Goal: Task Accomplishment & Management: Manage account settings

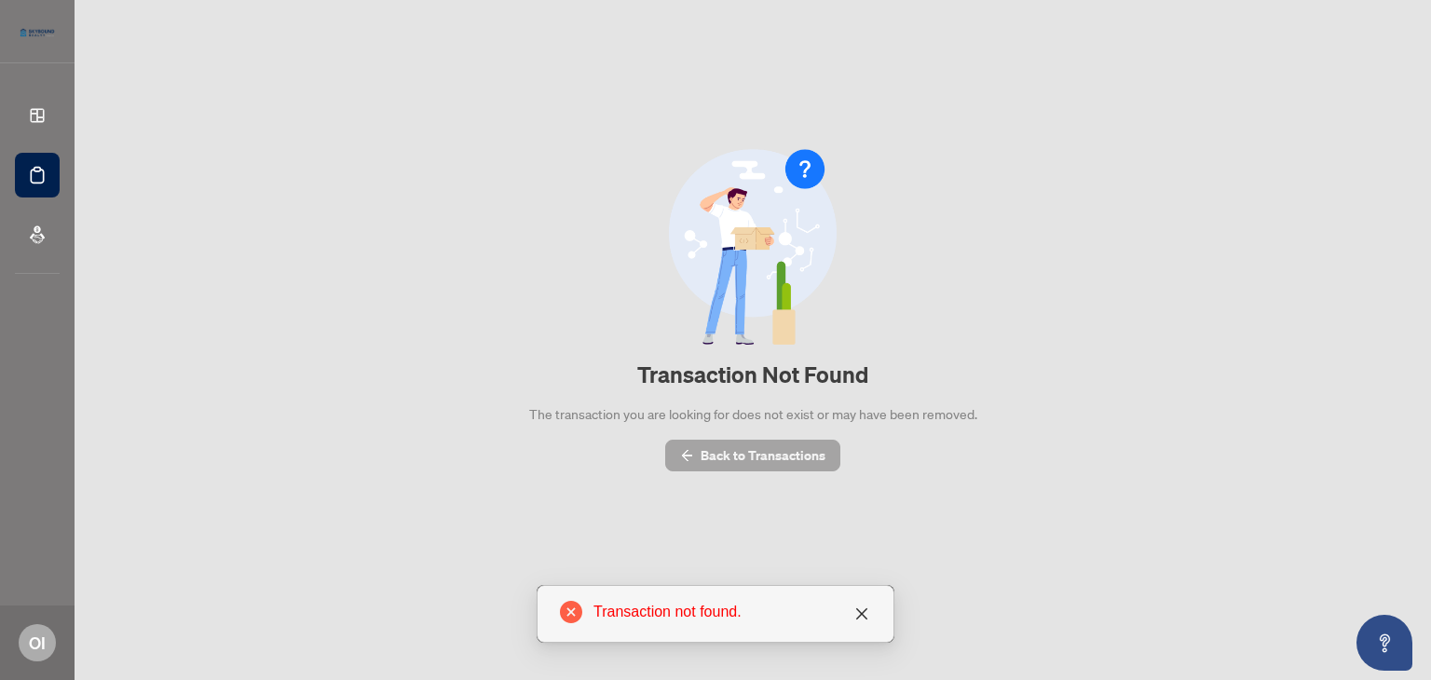
click at [740, 452] on span "Back to Transactions" at bounding box center [763, 456] width 125 height 30
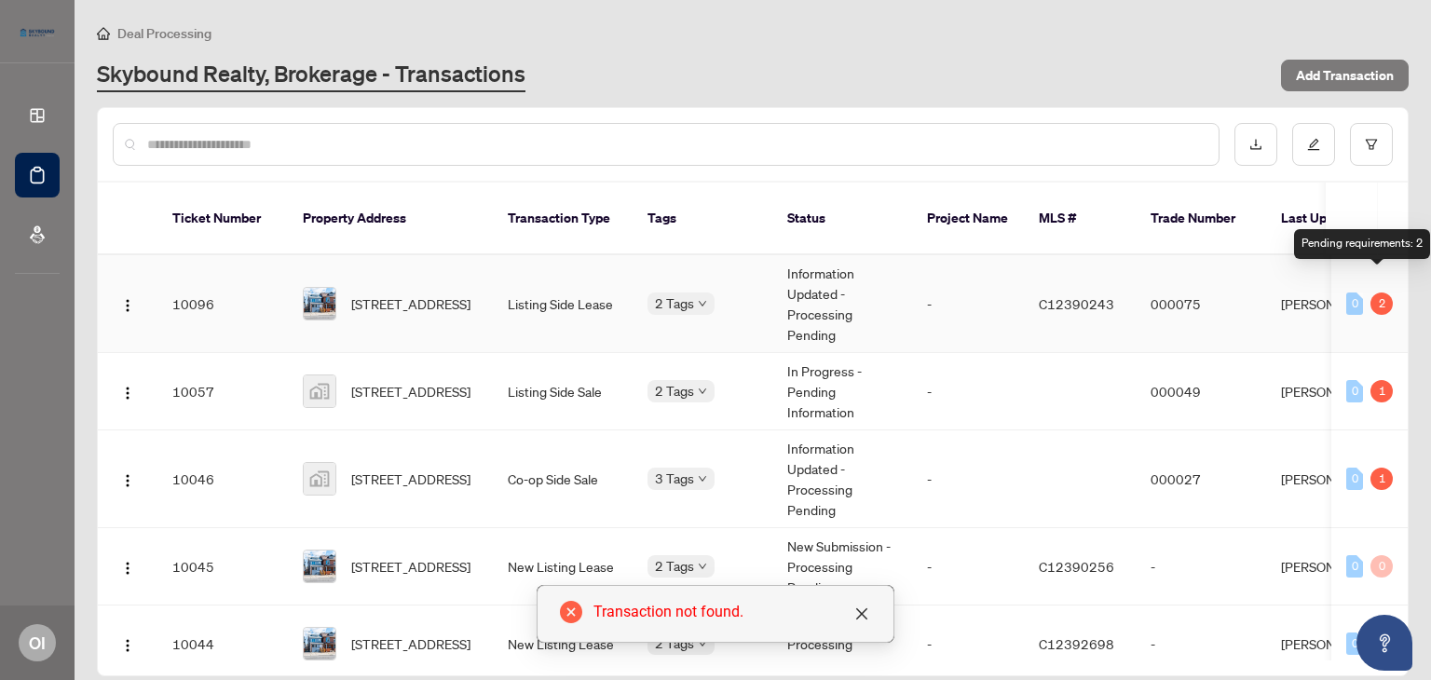
click at [1386, 293] on div "2" at bounding box center [1382, 304] width 22 height 22
click at [1379, 293] on div "2" at bounding box center [1382, 304] width 22 height 22
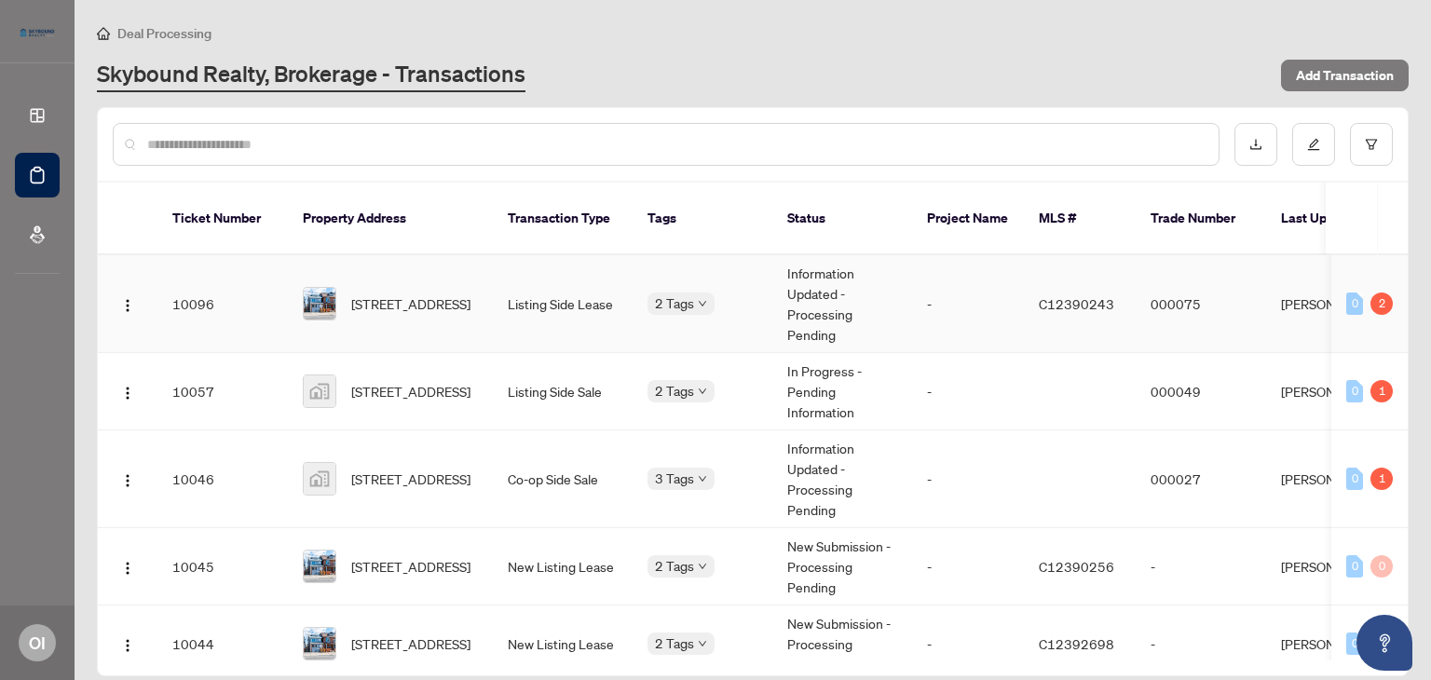
click at [1362, 293] on div "0 2" at bounding box center [1370, 304] width 47 height 22
click at [821, 291] on td "Information Updated - Processing Pending" at bounding box center [843, 304] width 140 height 98
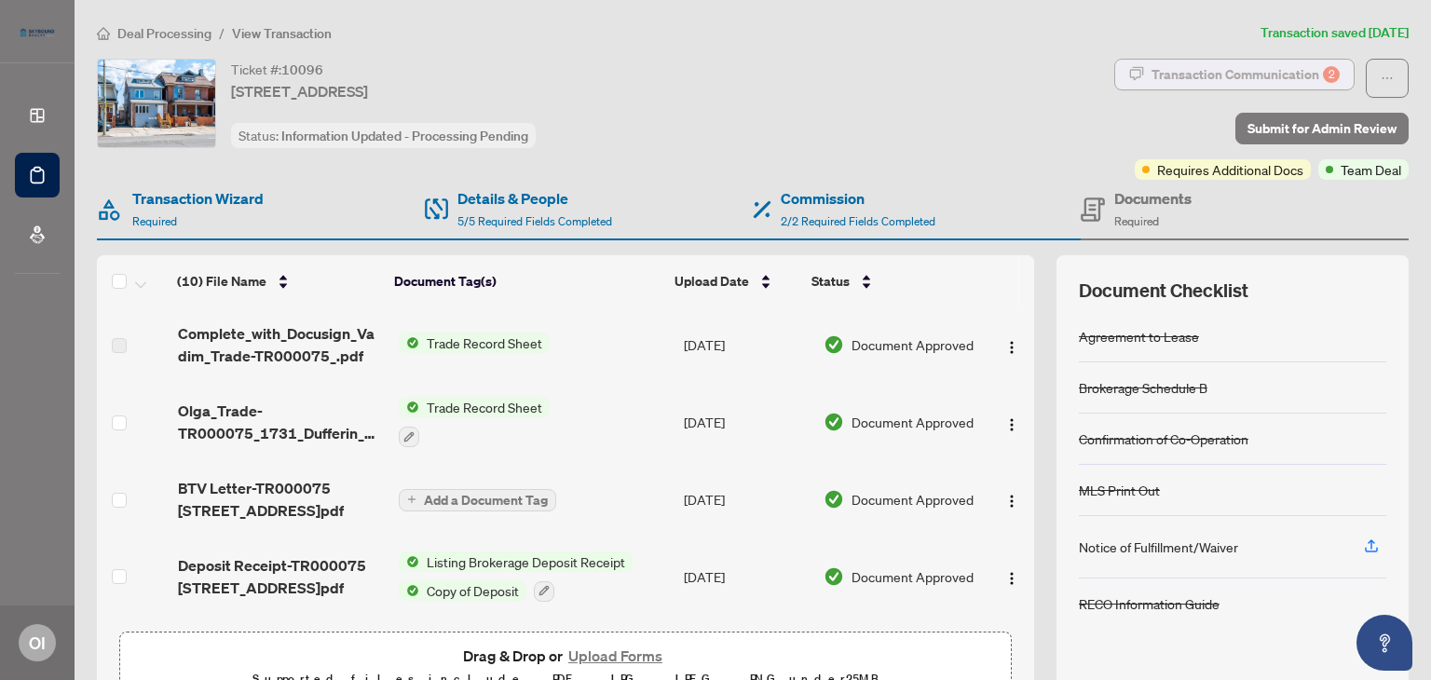
click at [1240, 76] on div "Transaction Communication 2" at bounding box center [1246, 75] width 188 height 30
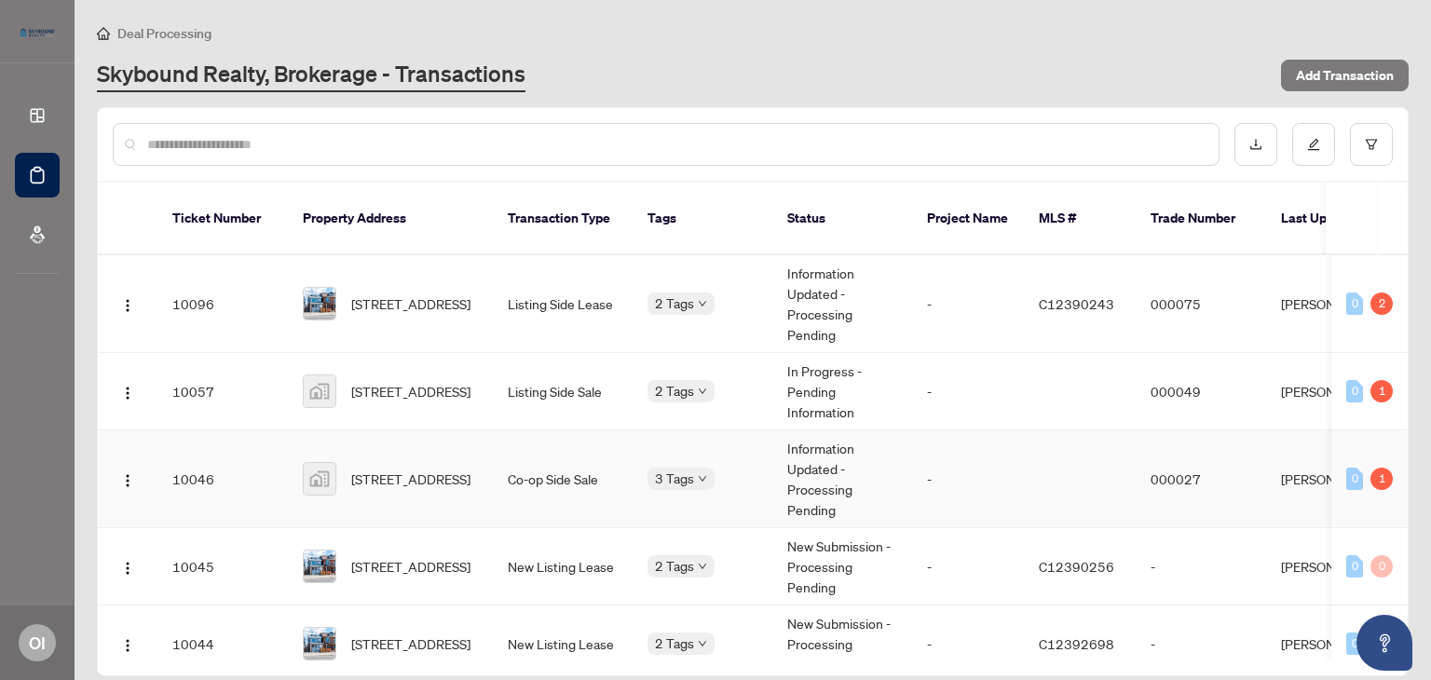
click at [1362, 468] on div "0 1" at bounding box center [1370, 479] width 47 height 22
click at [837, 362] on td "In Progress - Pending Information" at bounding box center [843, 391] width 140 height 77
click at [595, 281] on td "Listing Side Lease" at bounding box center [563, 304] width 140 height 98
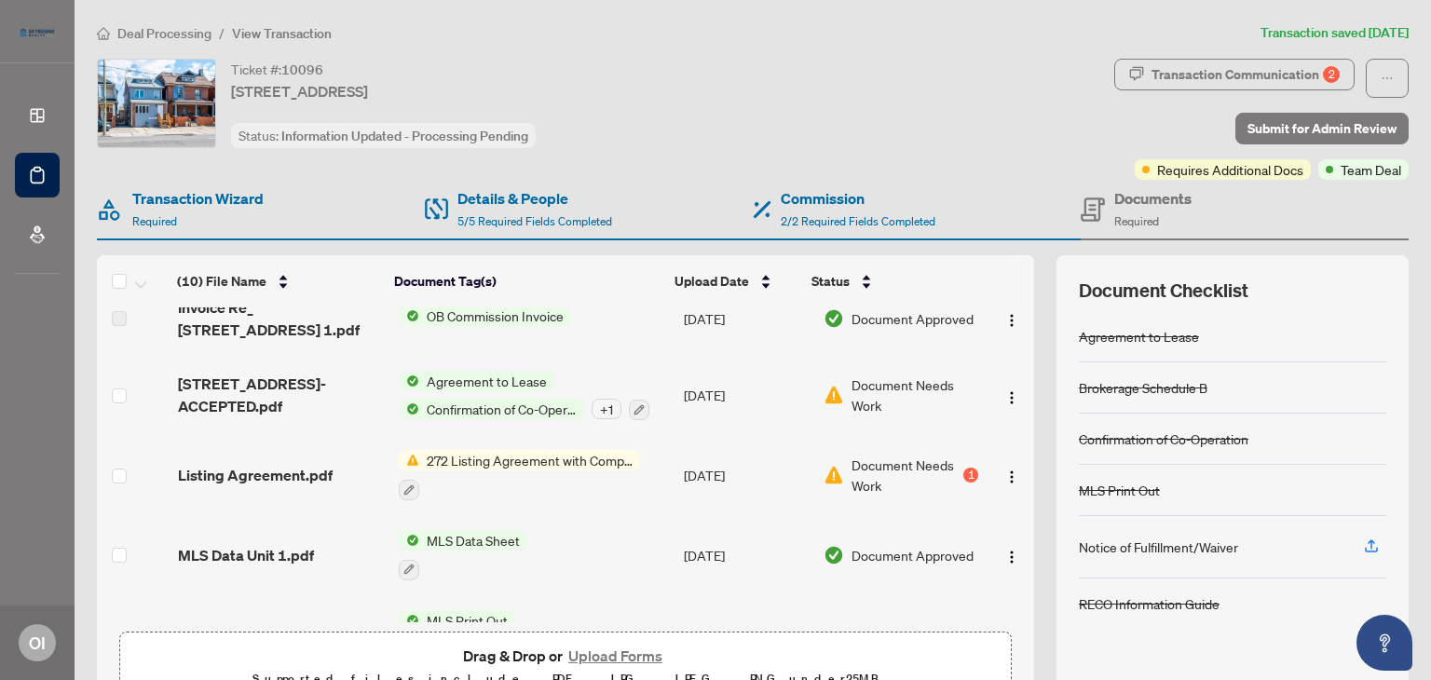
scroll to position [339, 0]
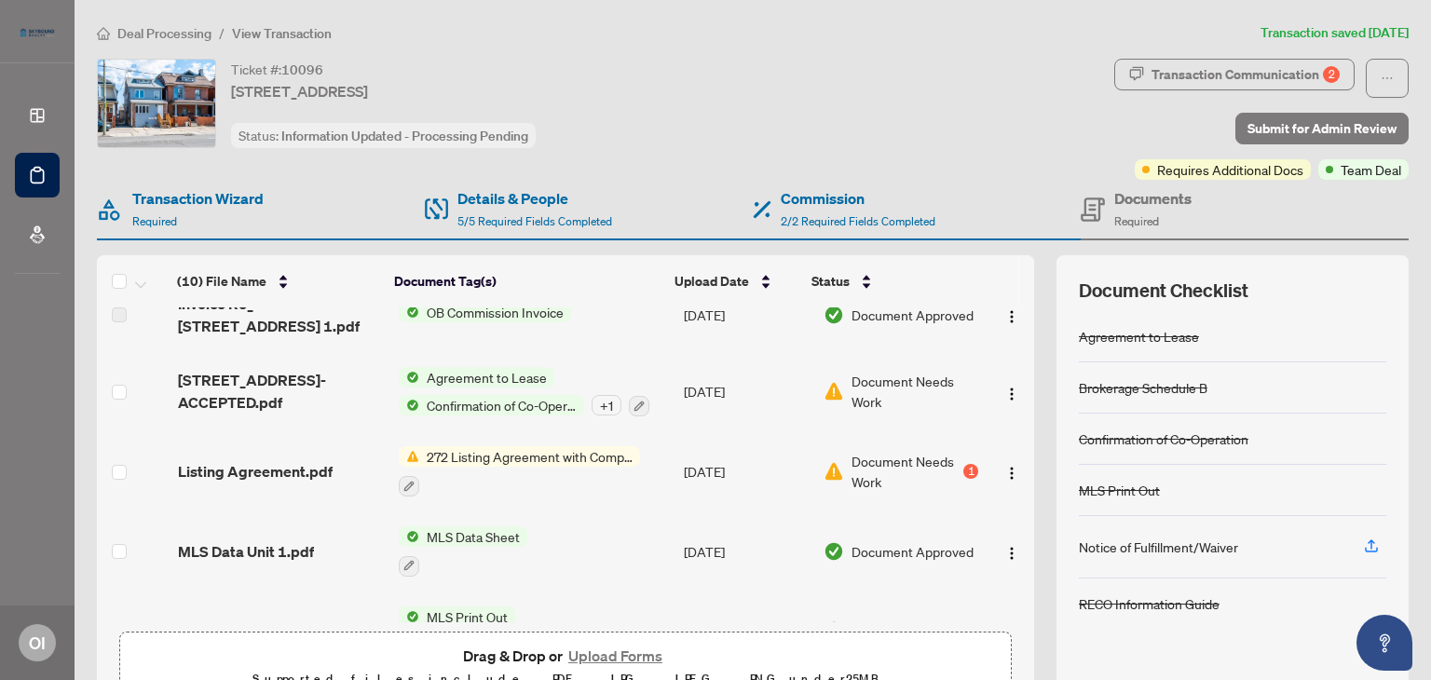
click at [873, 394] on span "Document Needs Work" at bounding box center [916, 391] width 128 height 41
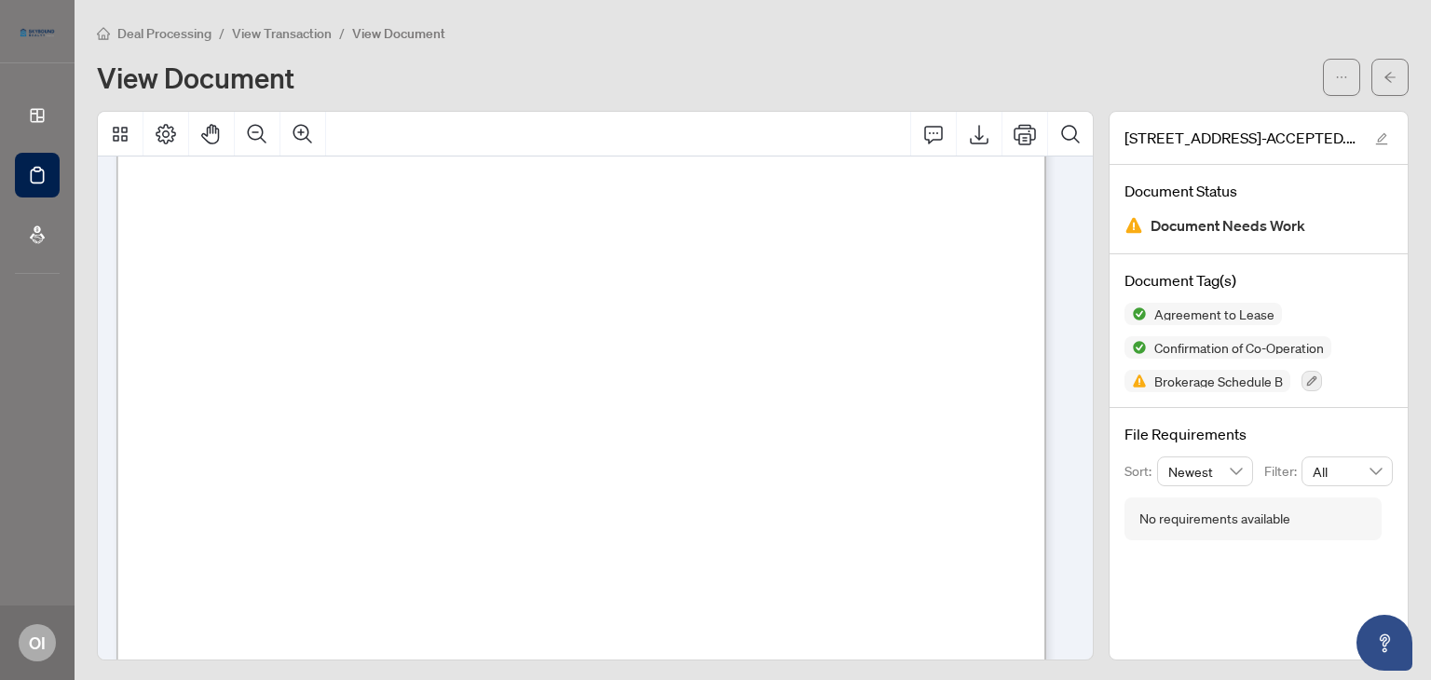
scroll to position [8784, 0]
click at [1082, 319] on div at bounding box center [595, 386] width 1012 height 550
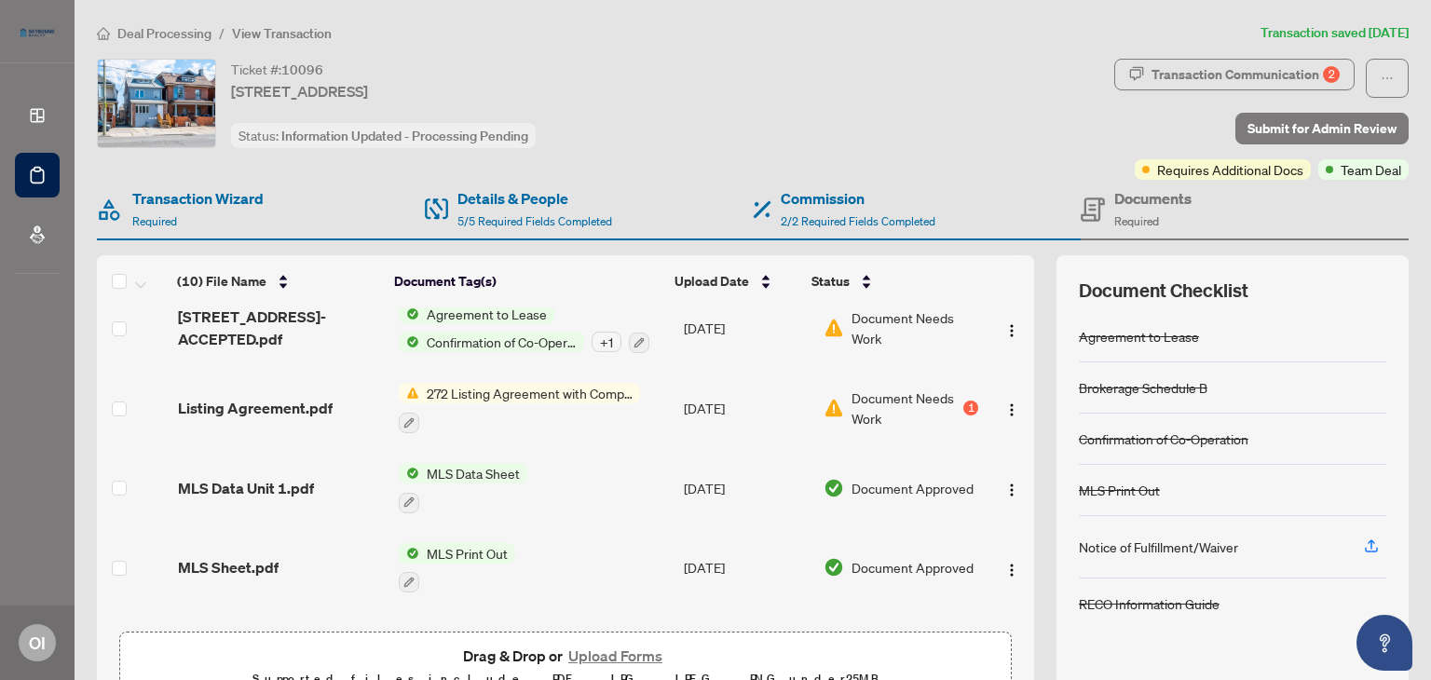
scroll to position [463, 0]
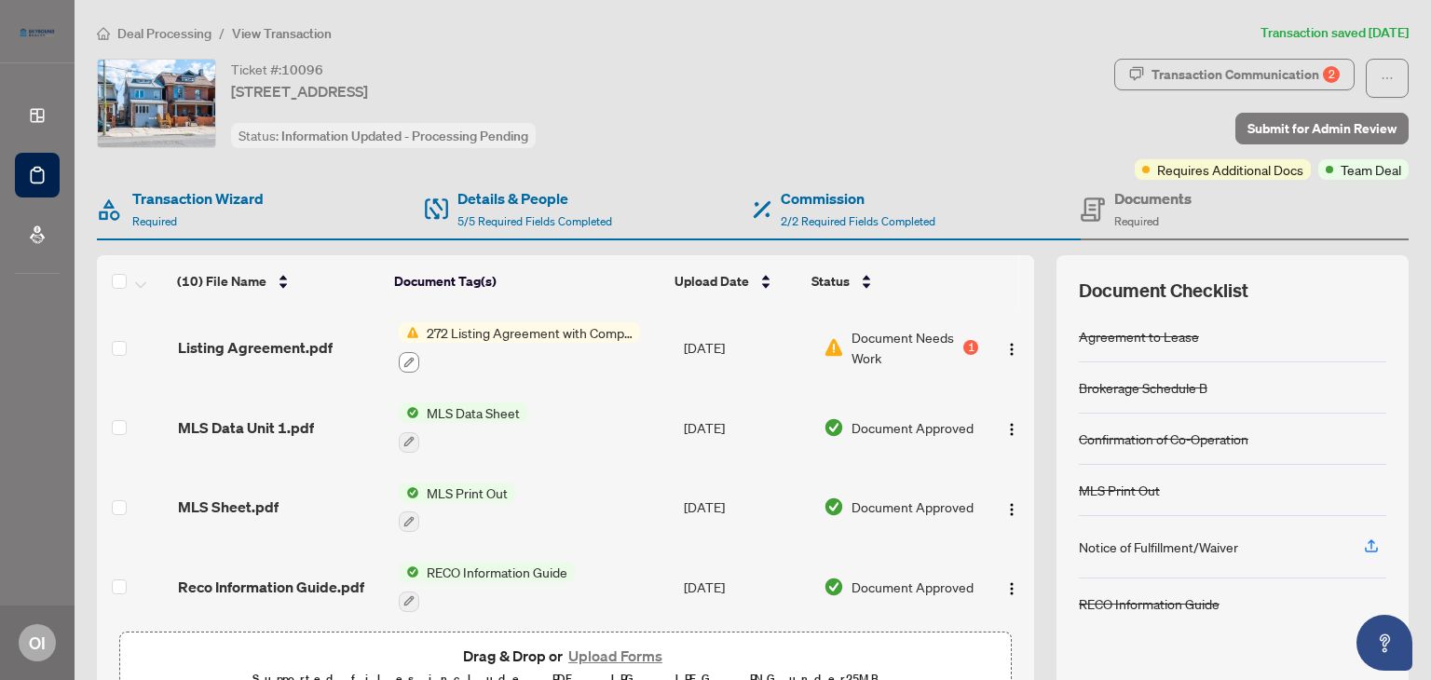
click at [407, 357] on icon "button" at bounding box center [409, 362] width 11 height 11
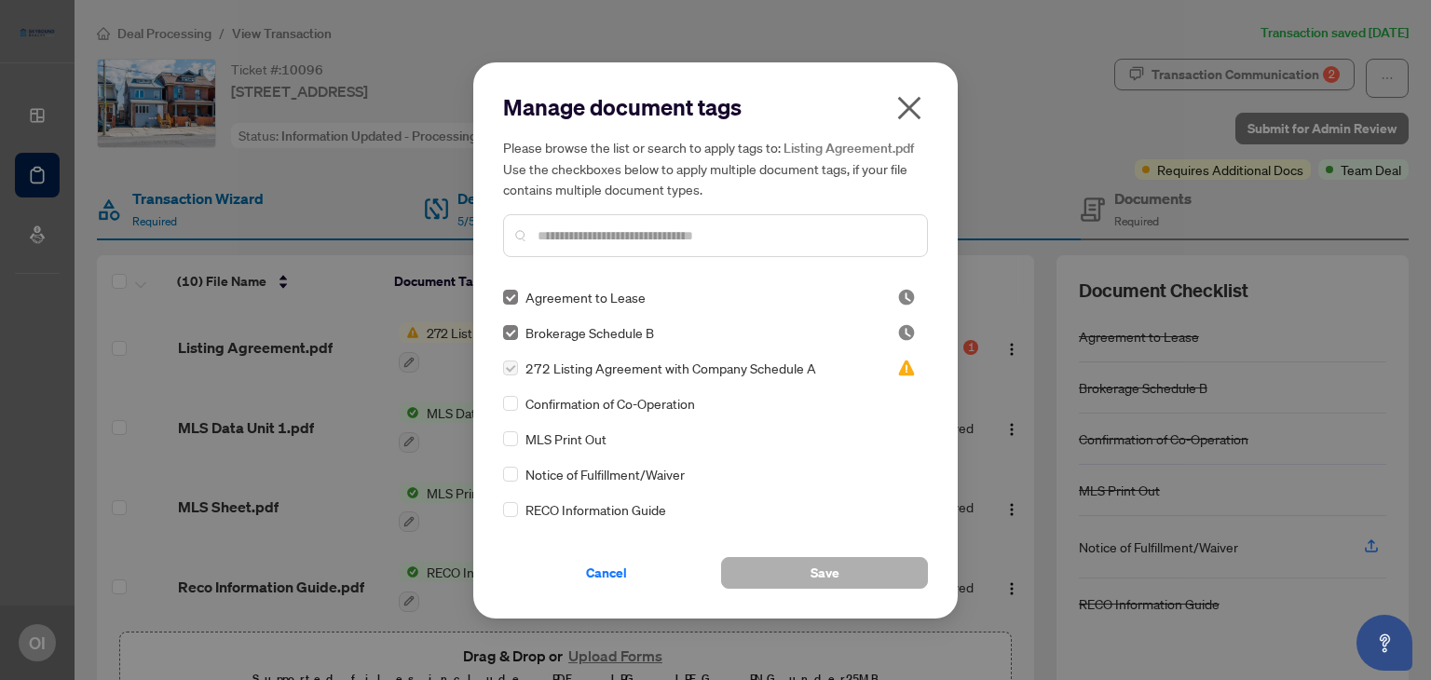
click at [828, 578] on span "Save" at bounding box center [825, 573] width 29 height 30
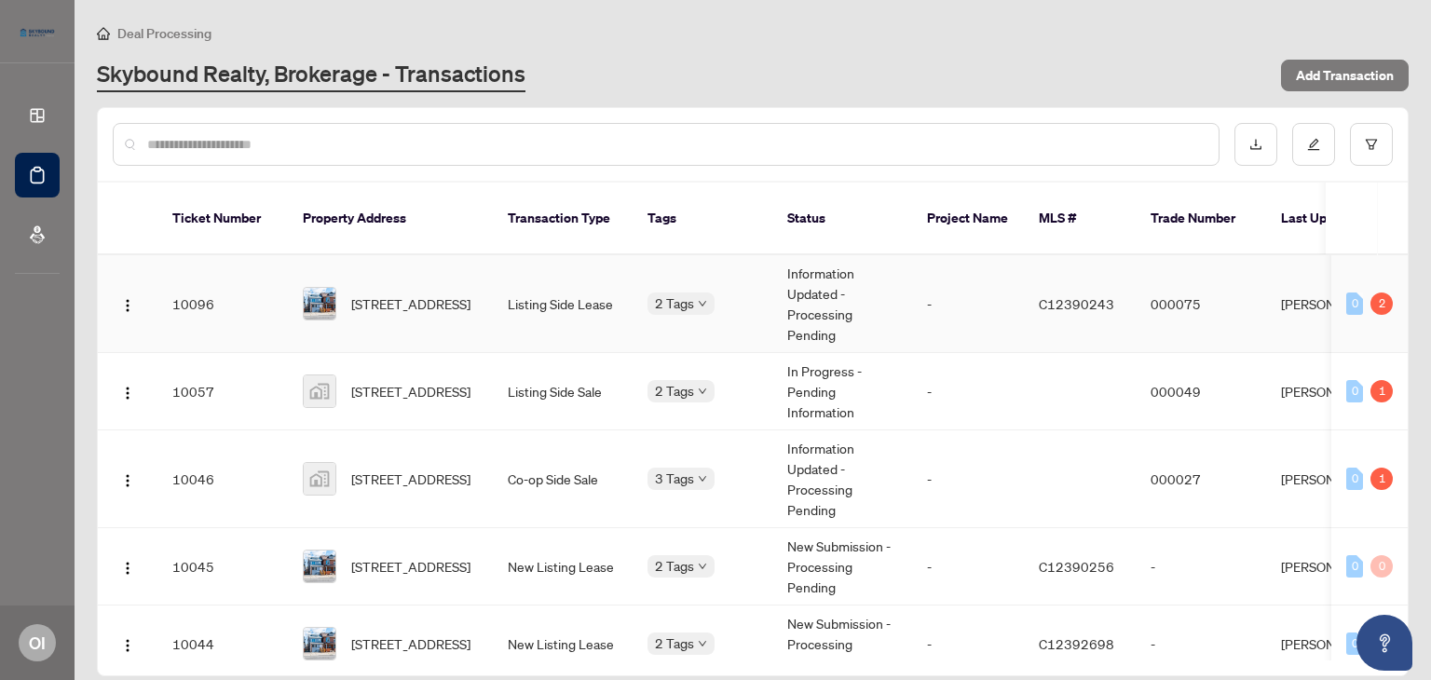
click at [807, 277] on td "Information Updated - Processing Pending" at bounding box center [843, 304] width 140 height 98
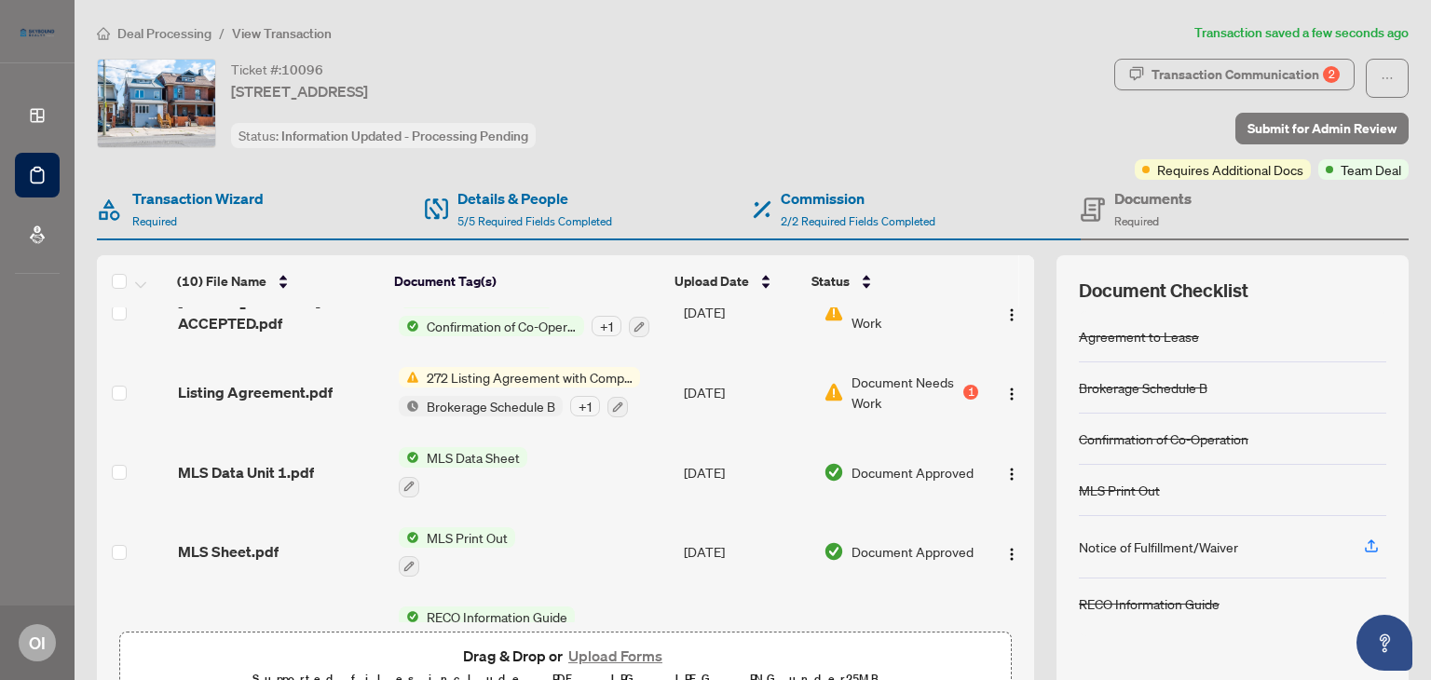
scroll to position [370, 0]
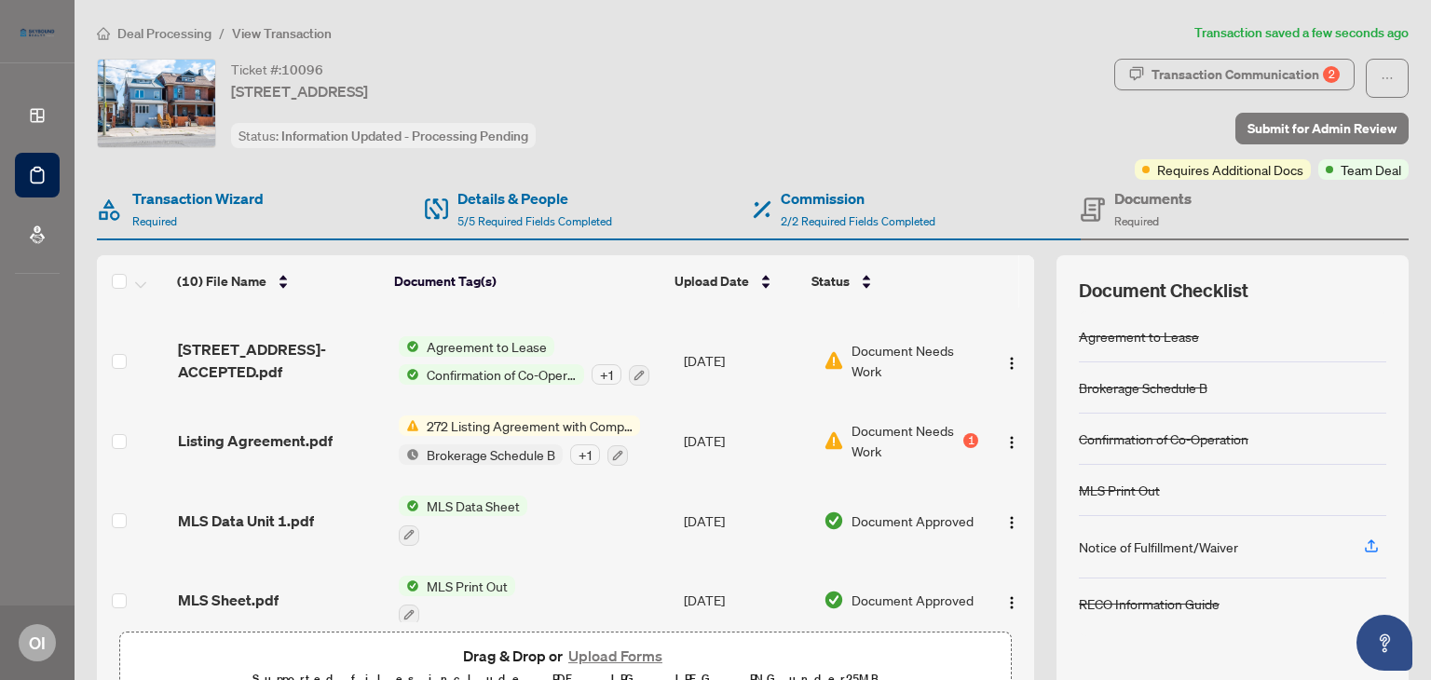
click at [852, 363] on span "Document Needs Work" at bounding box center [916, 360] width 128 height 41
